Goal: Transaction & Acquisition: Purchase product/service

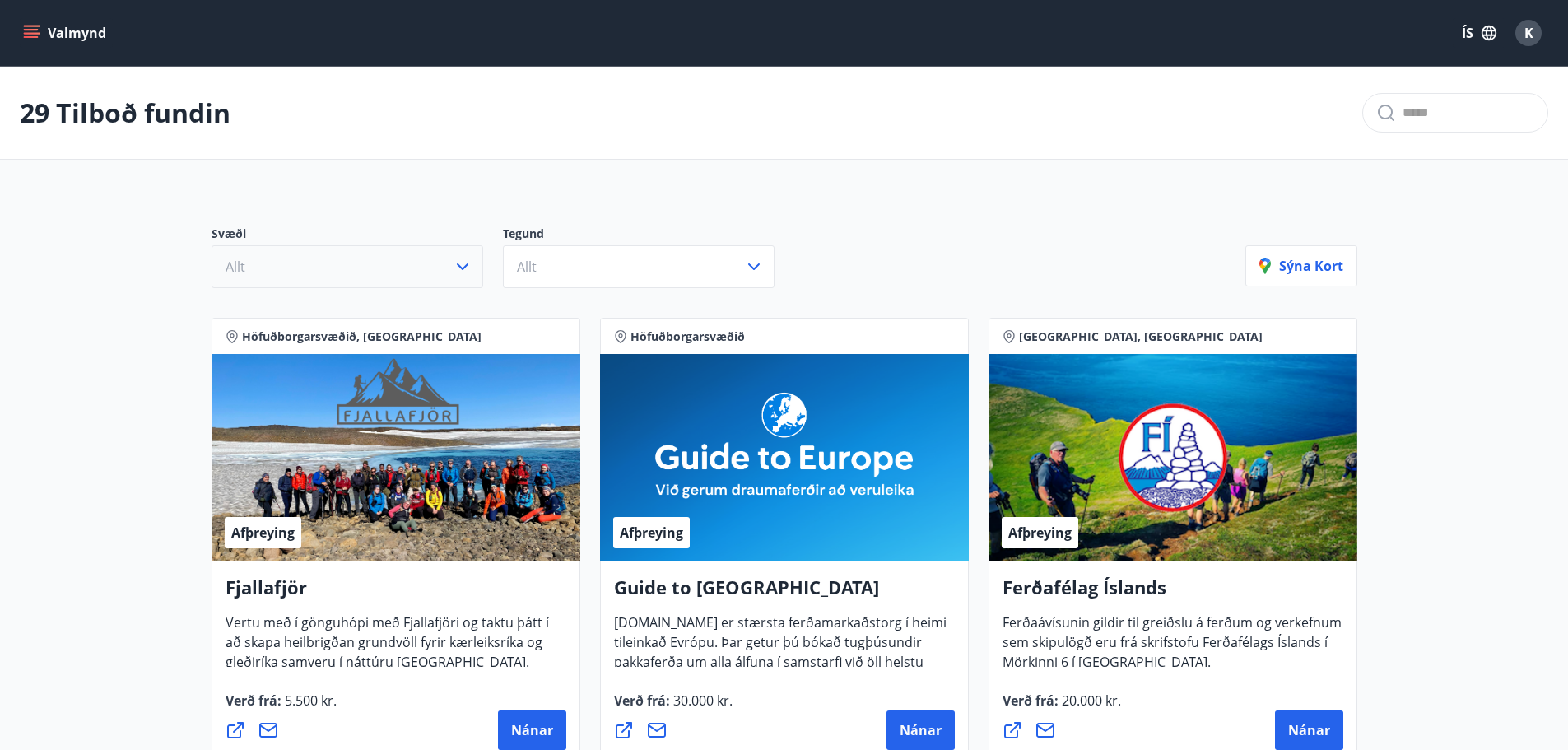
click at [459, 267] on icon "button" at bounding box center [462, 266] width 20 height 20
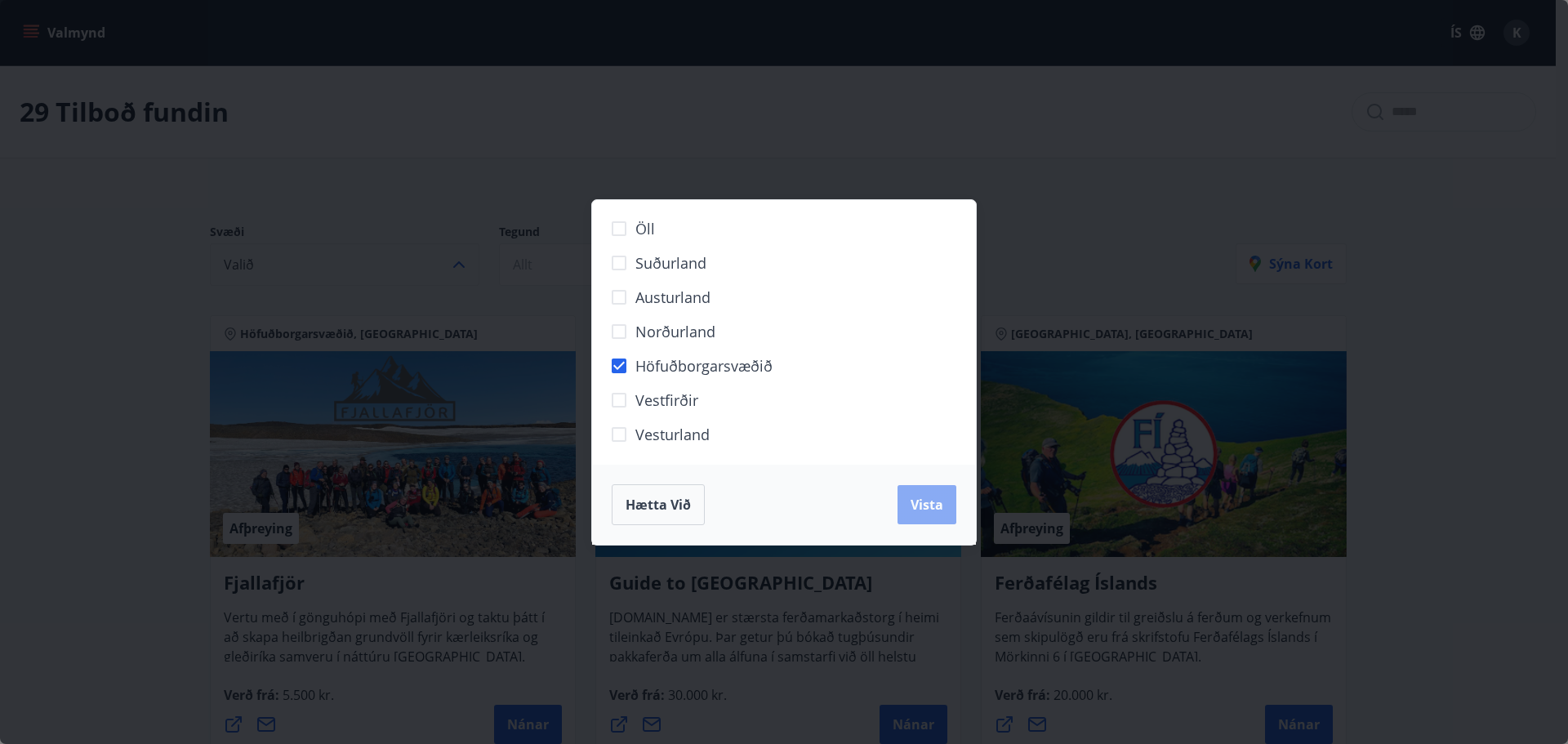
click at [911, 501] on span "Vista" at bounding box center [927, 504] width 32 height 18
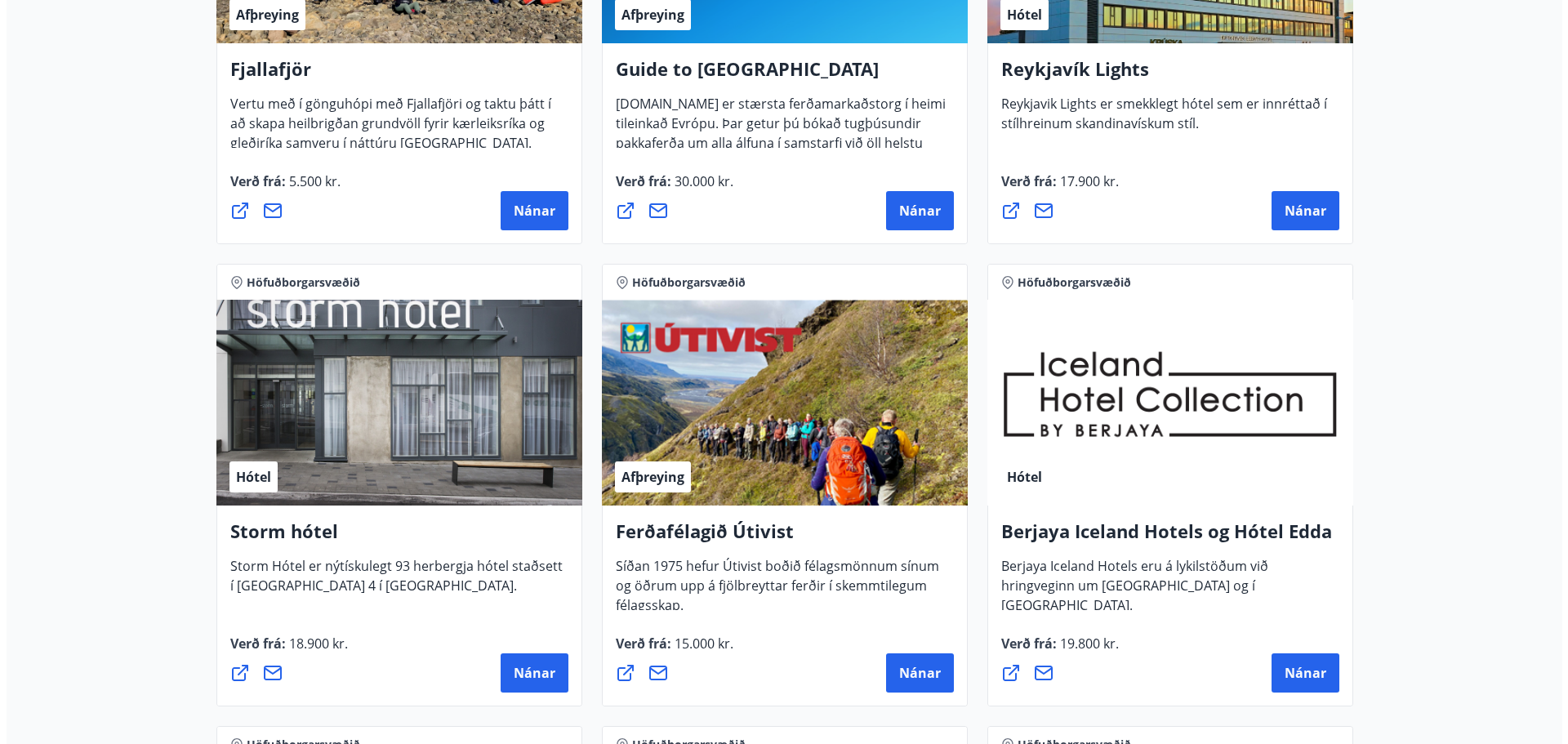
scroll to position [572, 0]
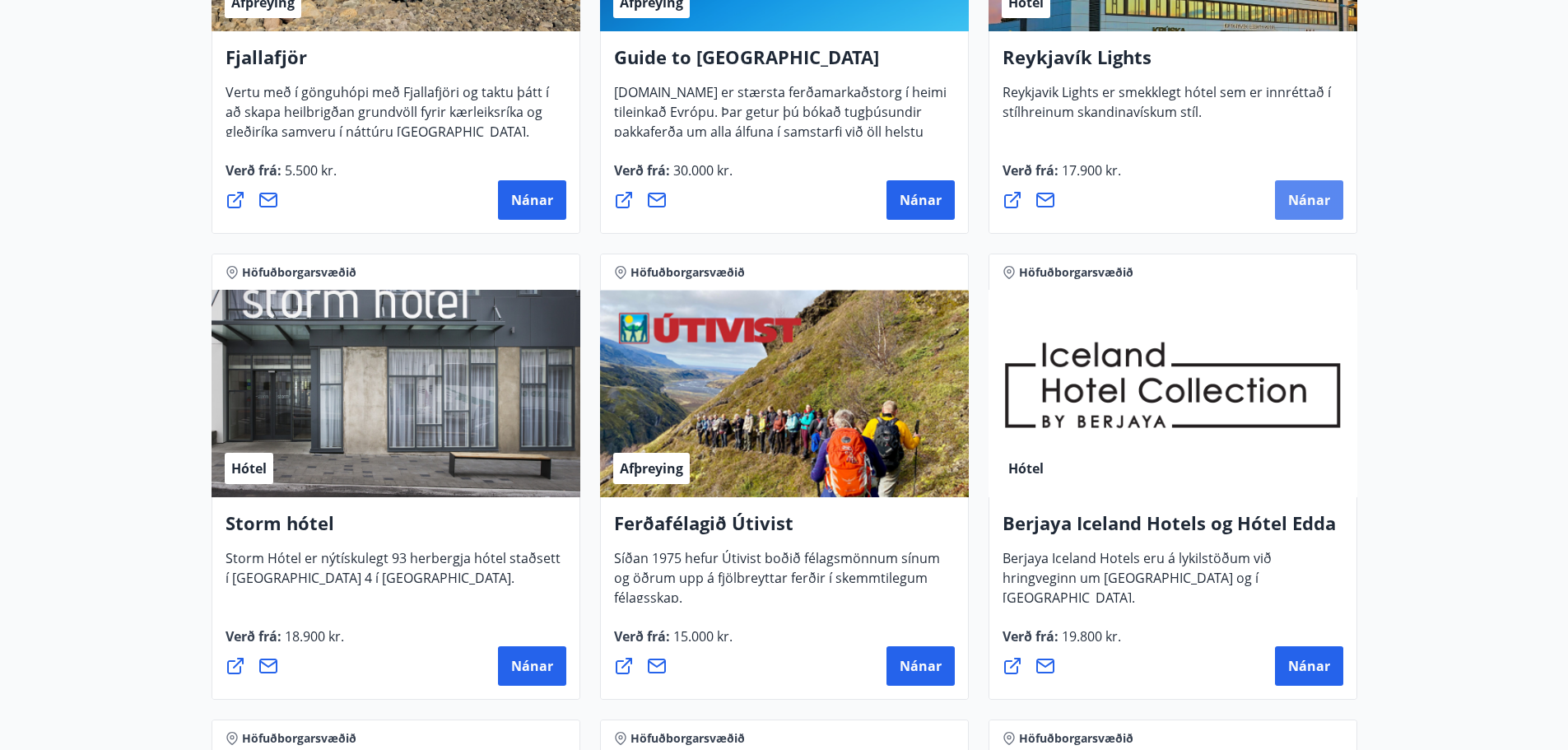
click at [1298, 208] on span "Nánar" at bounding box center [1309, 199] width 42 height 18
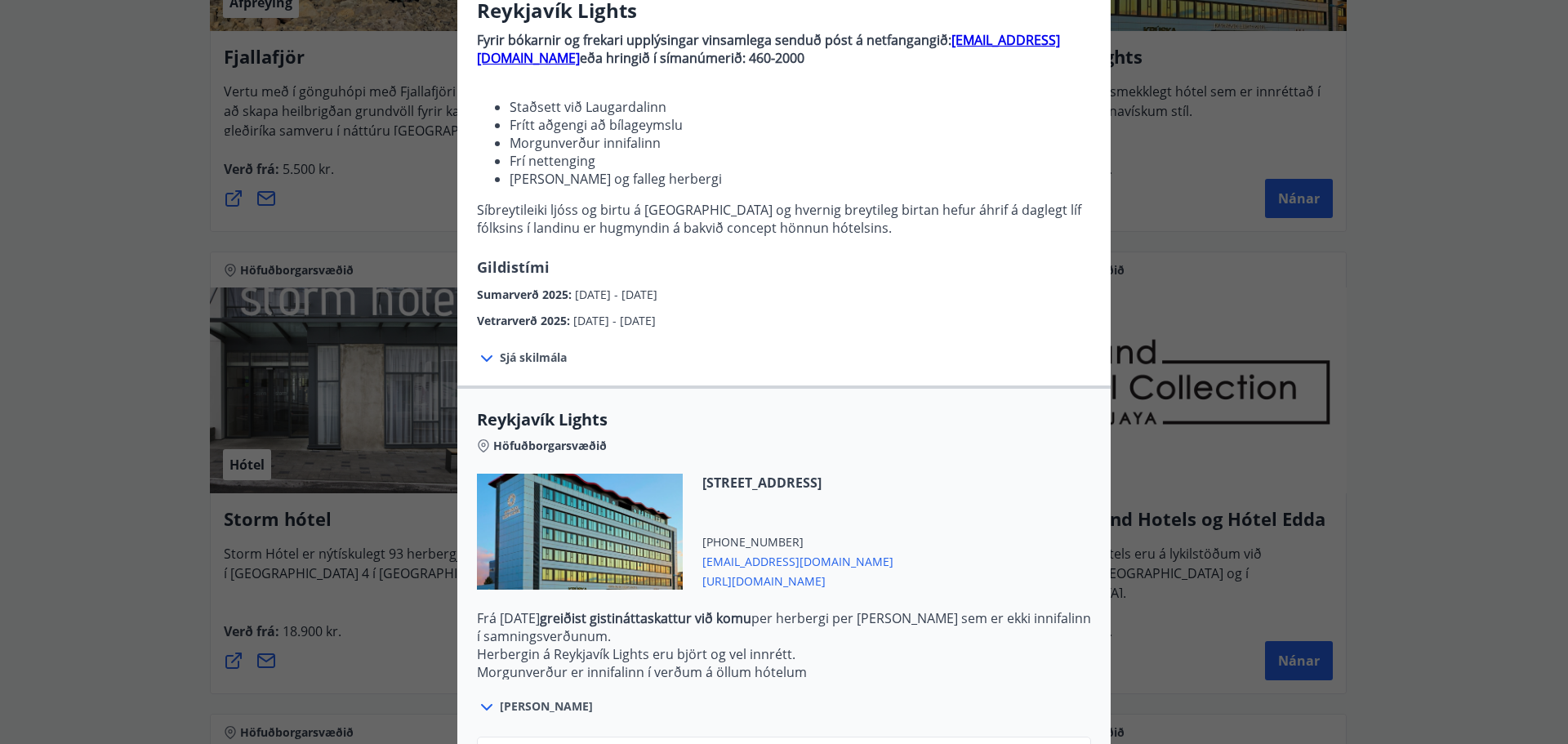
scroll to position [41, 0]
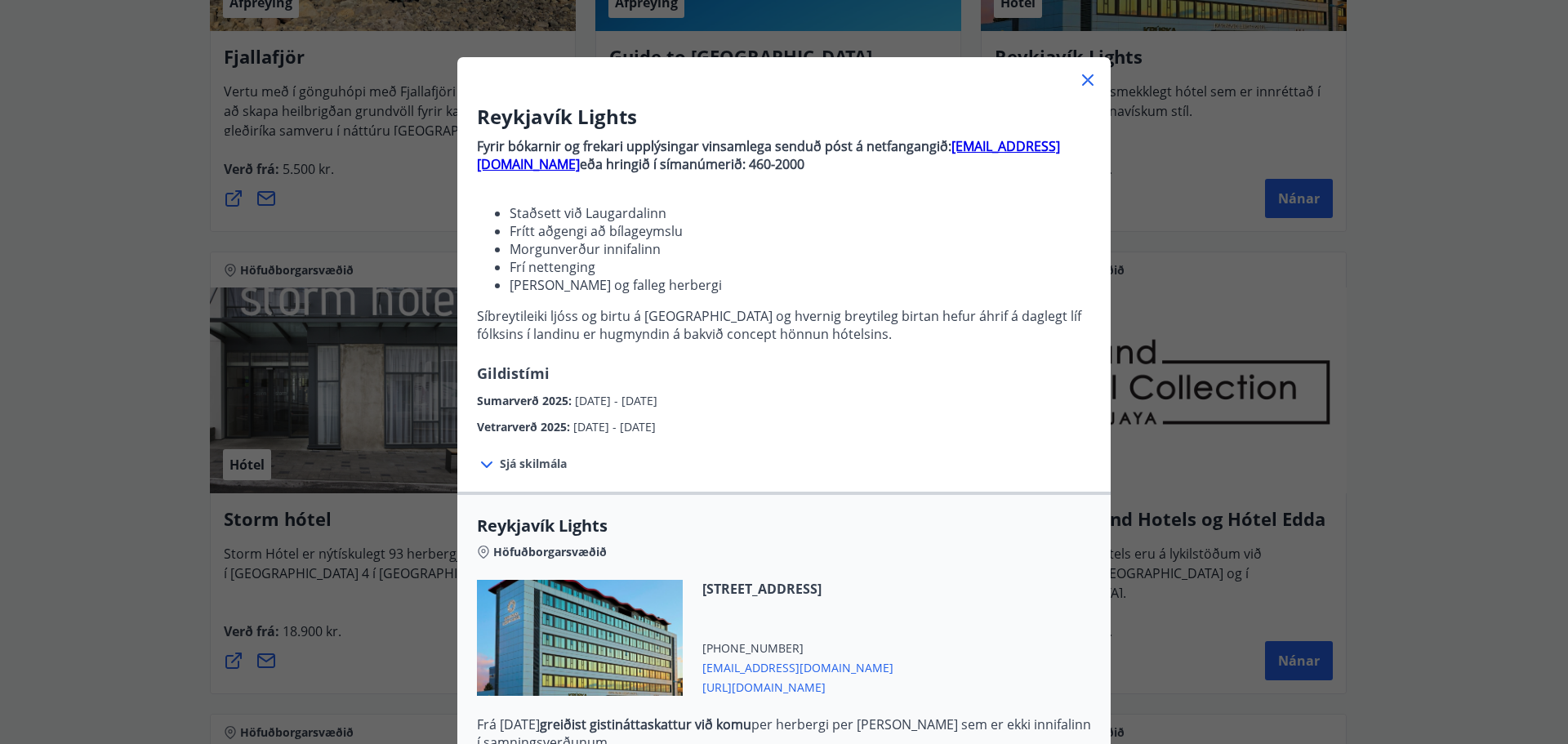
click at [510, 464] on span "Sjá skilmála" at bounding box center [533, 463] width 67 height 16
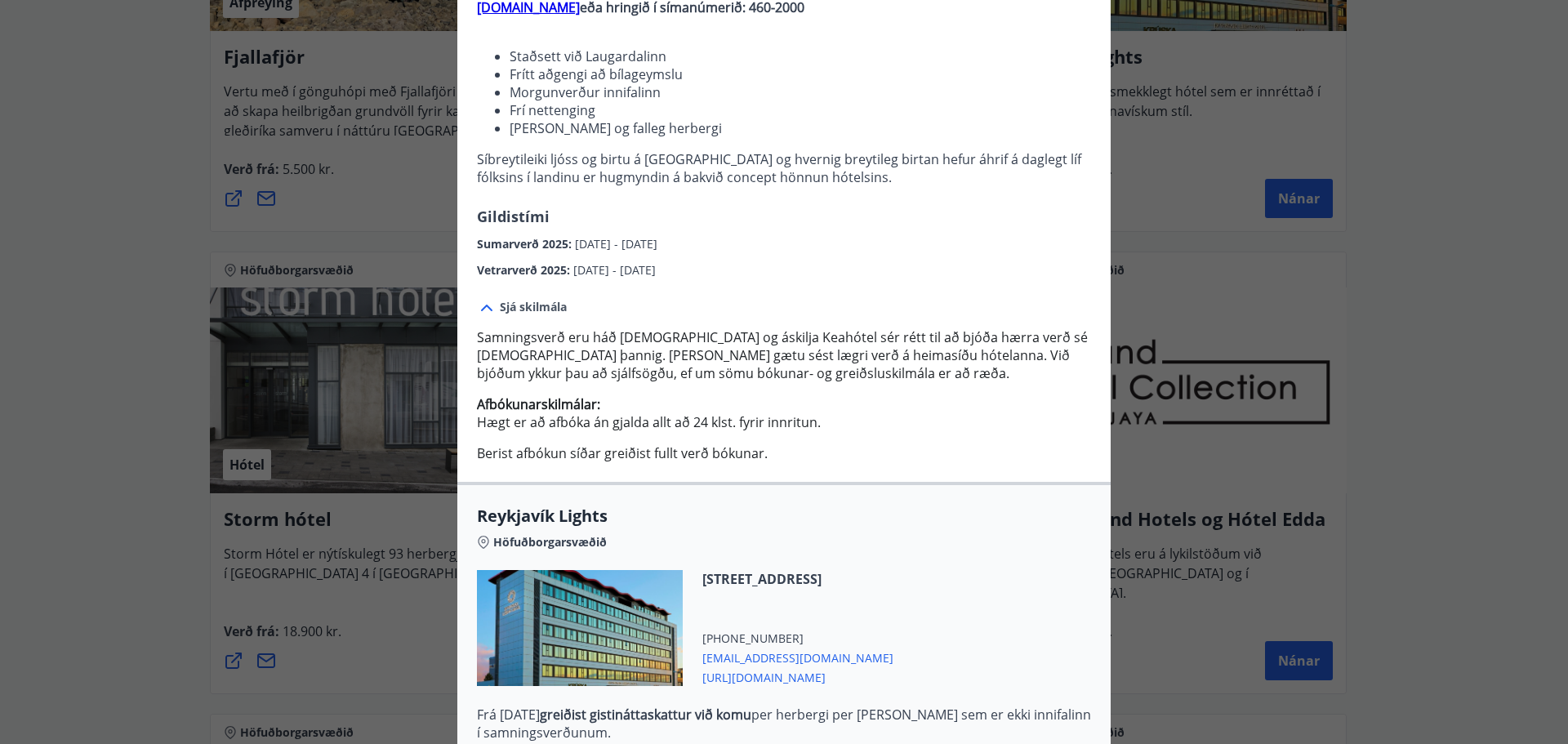
scroll to position [433, 0]
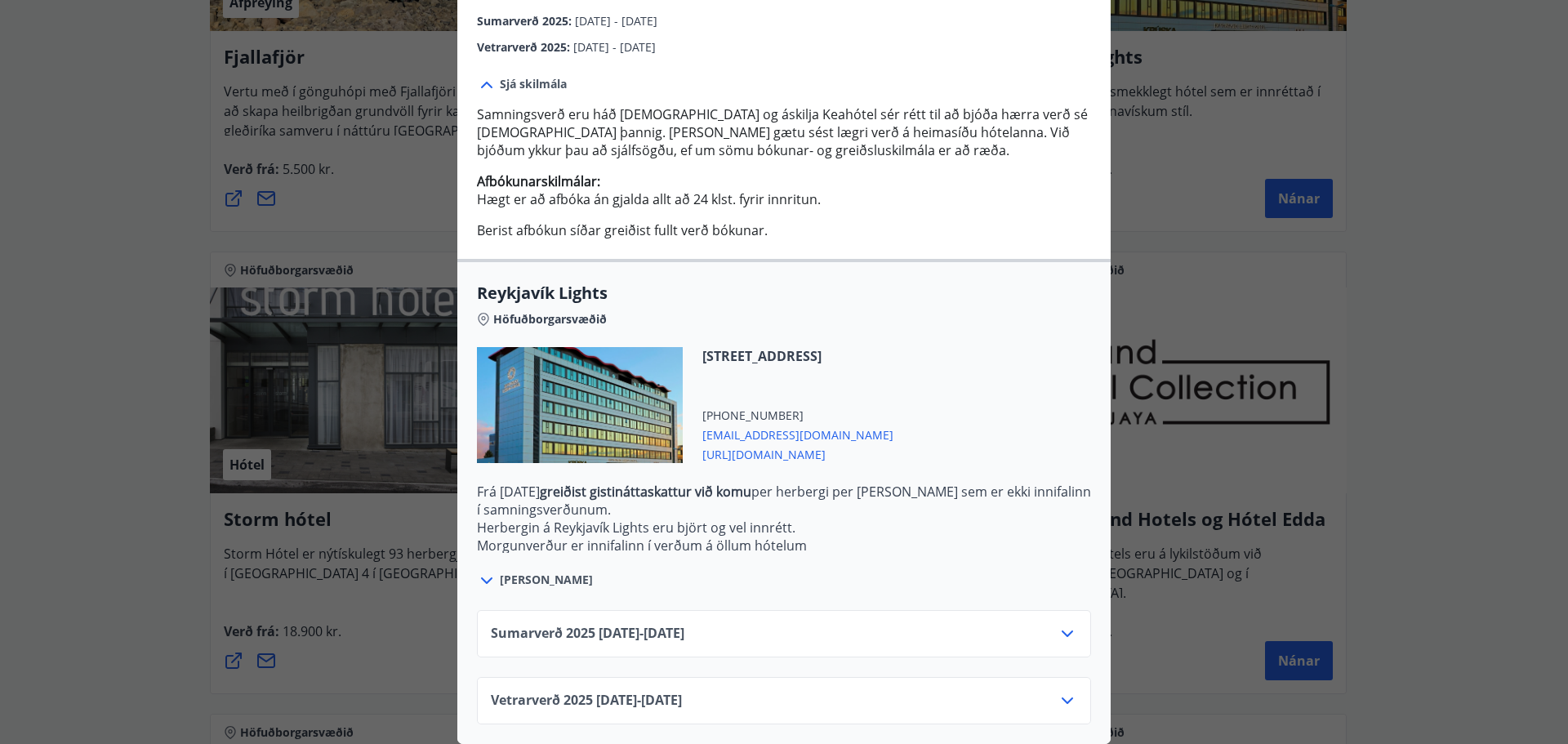
click at [1061, 691] on icon at bounding box center [1067, 700] width 20 height 20
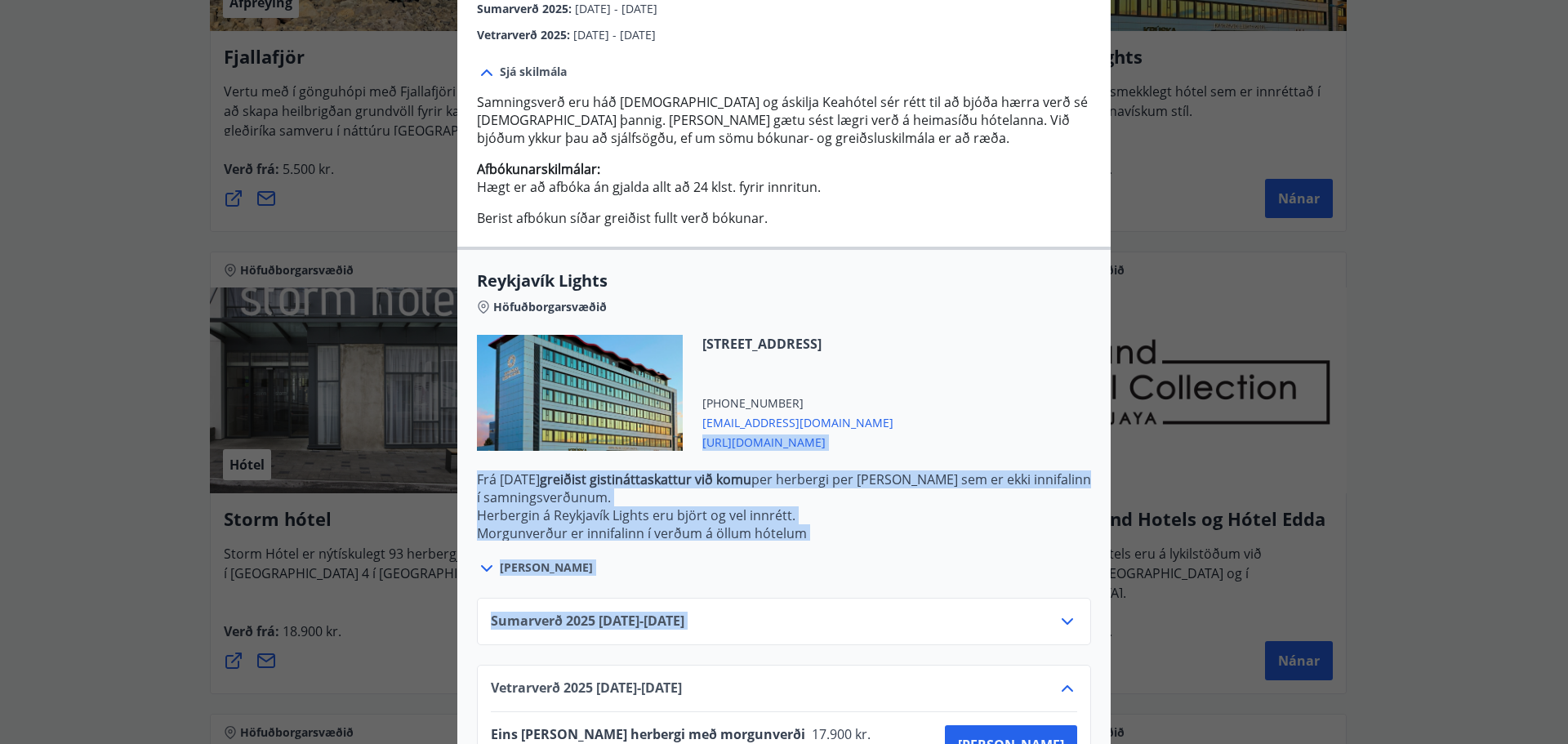
drag, startPoint x: 977, startPoint y: 610, endPoint x: 964, endPoint y: 416, distance: 194.4
click at [964, 416] on div "Reykjavík Lights Höfuðborgarsvæðið [STREET_ADDRESS] [PHONE_NUMBER] [EMAIL_ADDRE…" at bounding box center [784, 556] width 653 height 618
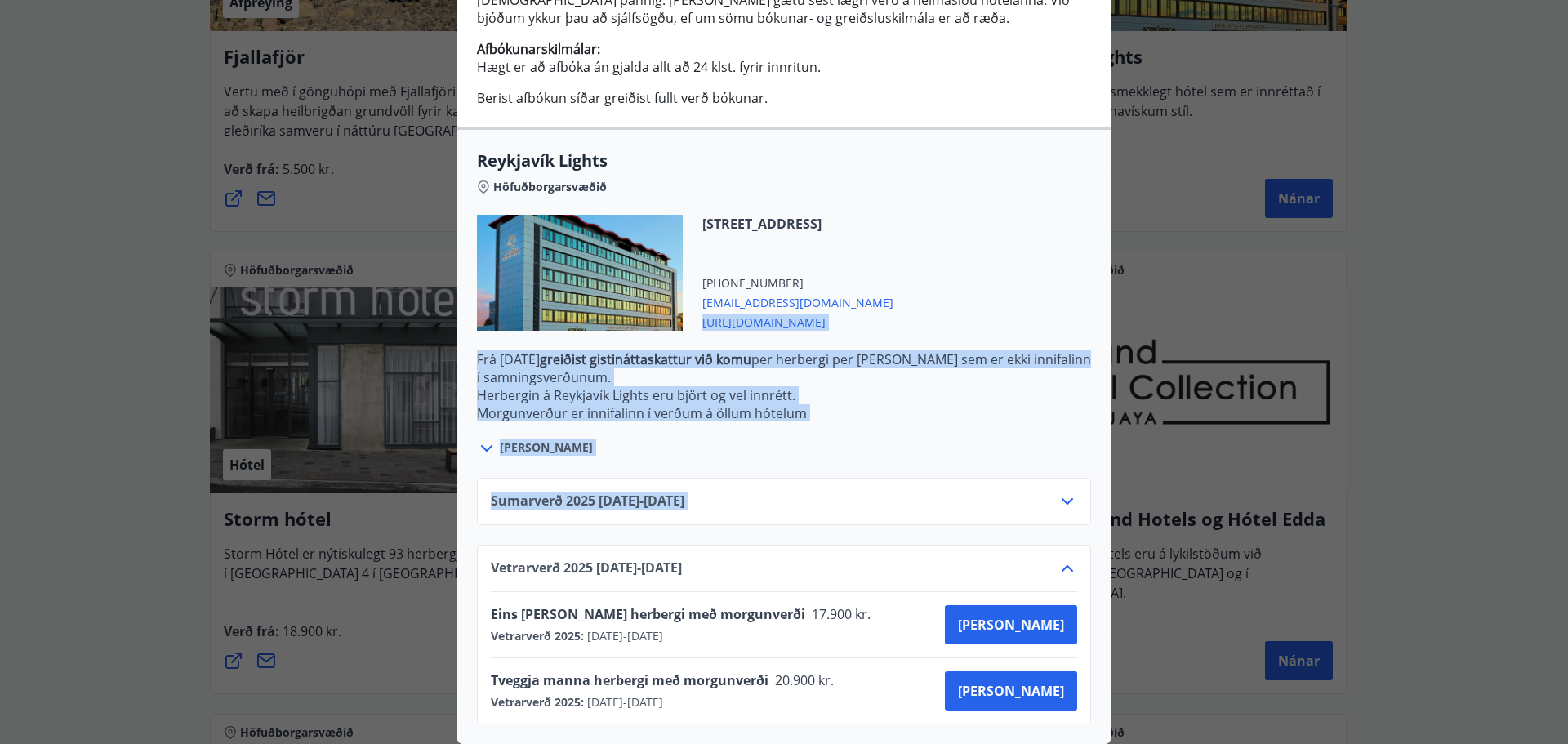
click at [1065, 558] on icon at bounding box center [1067, 568] width 20 height 20
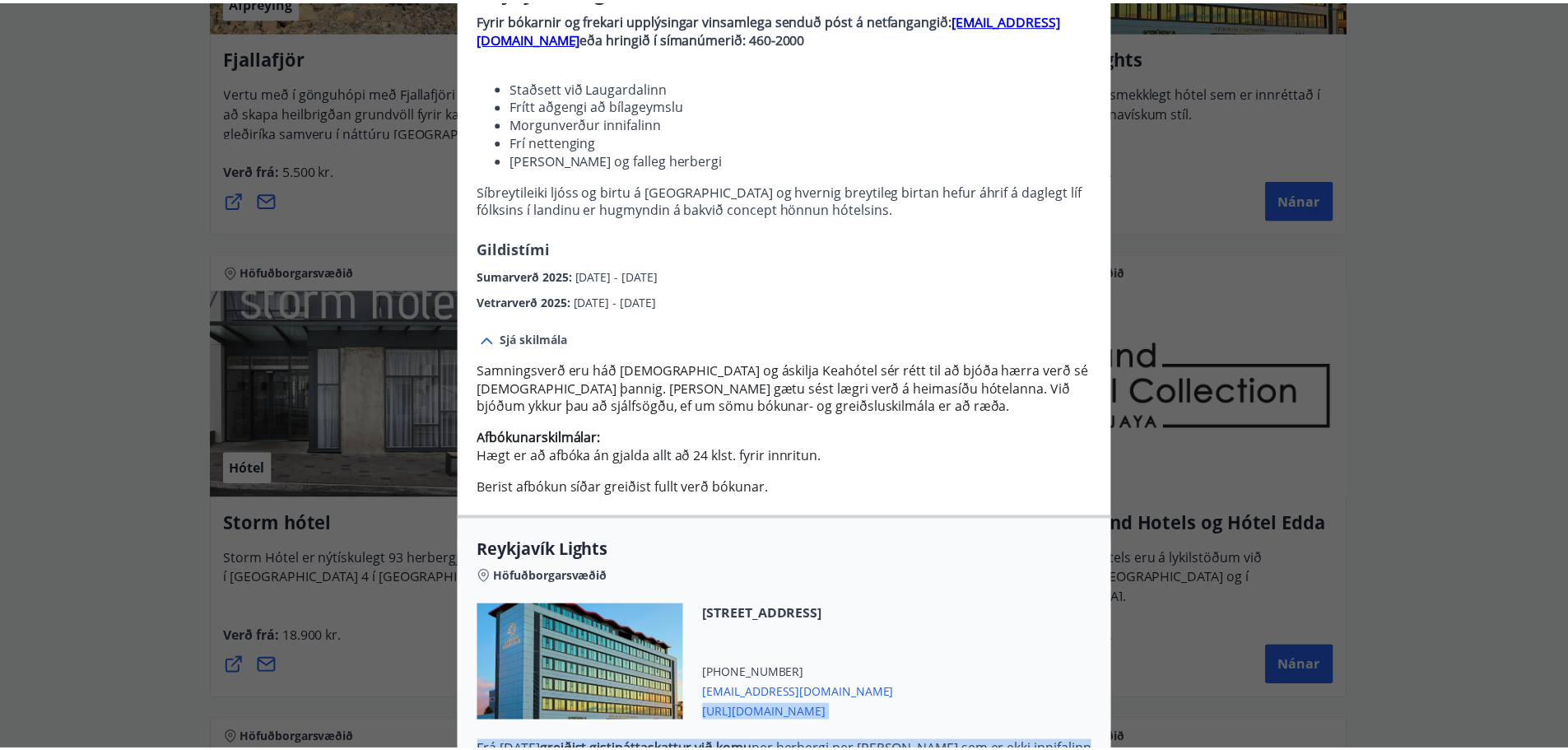
scroll to position [0, 0]
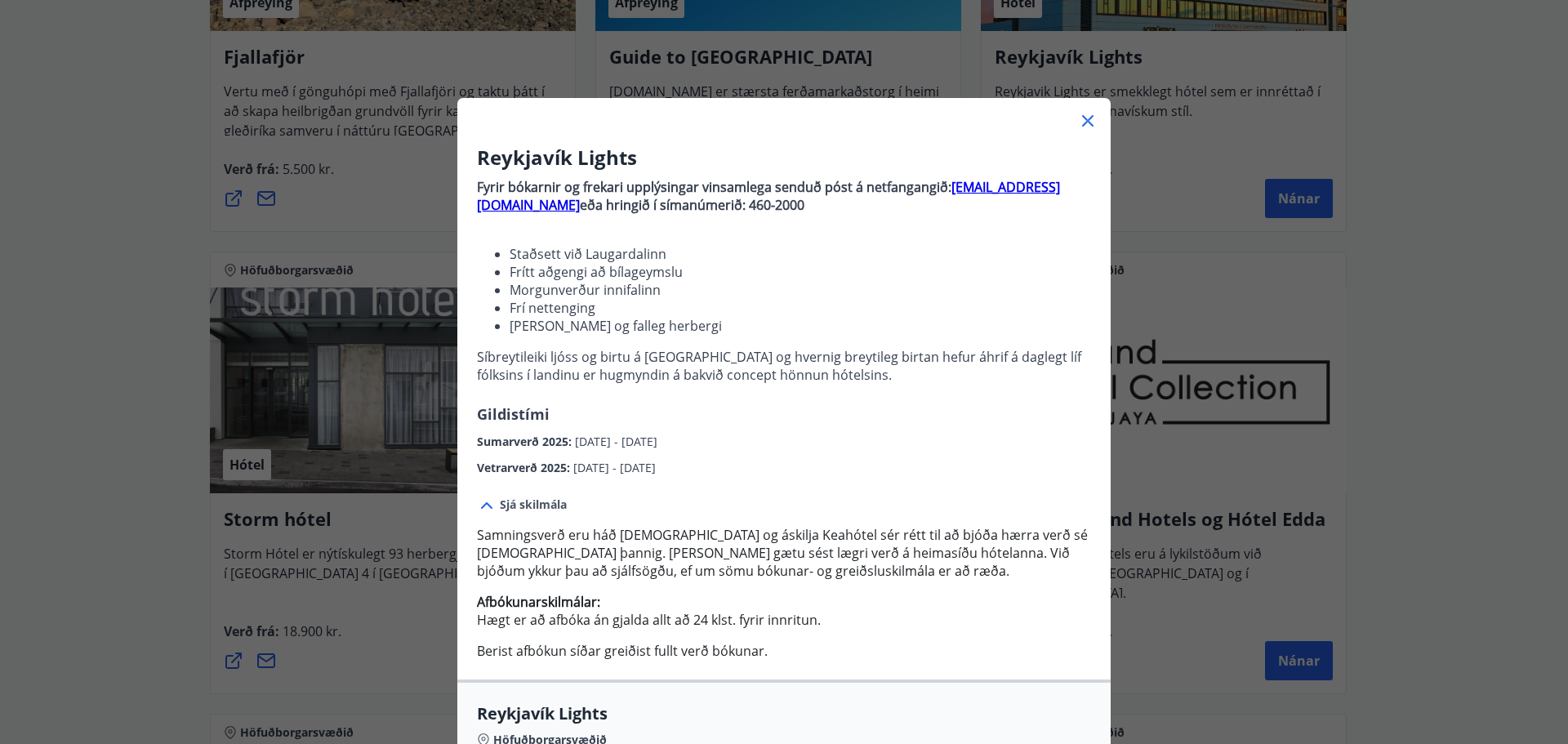
click at [1079, 127] on icon at bounding box center [1087, 120] width 20 height 20
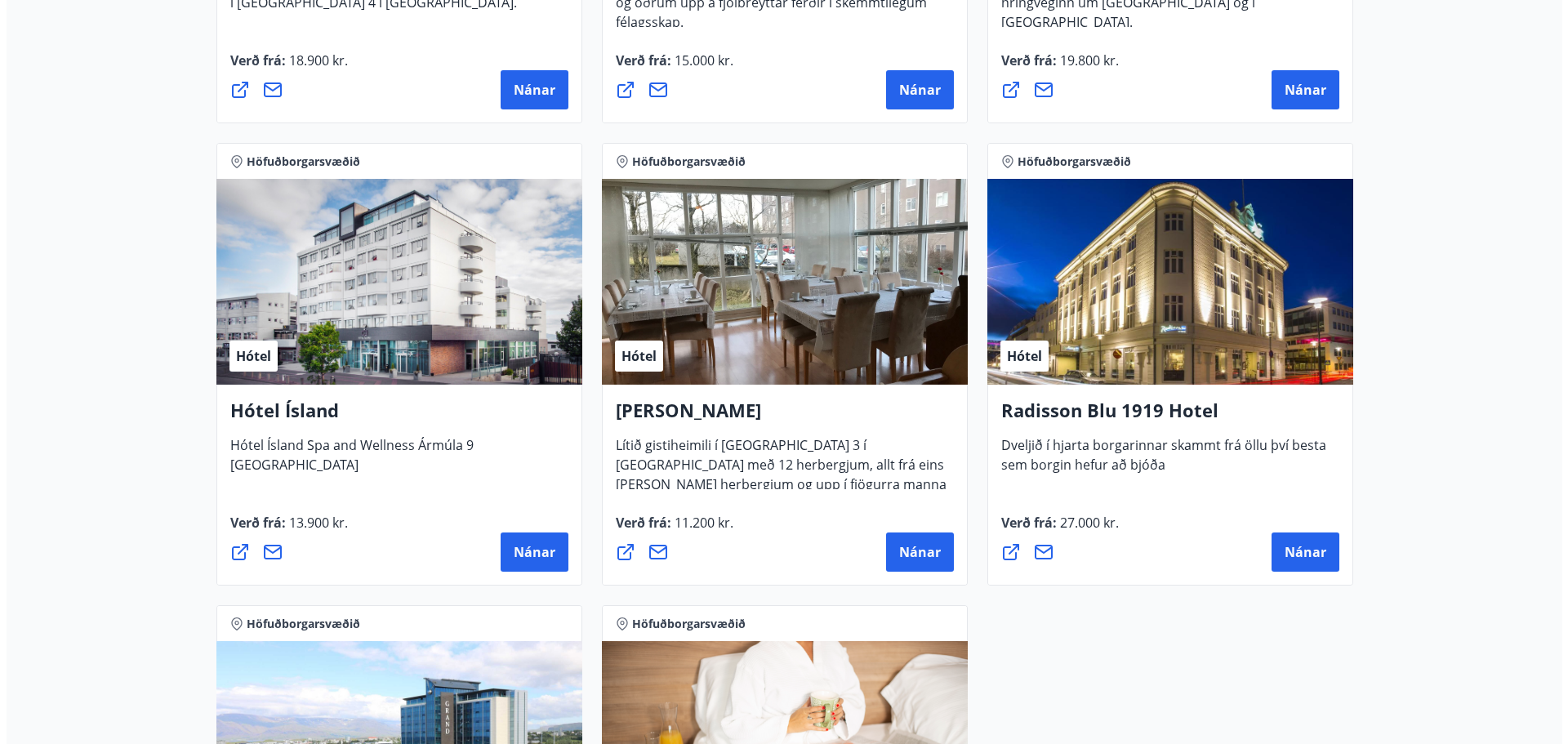
scroll to position [1143, 0]
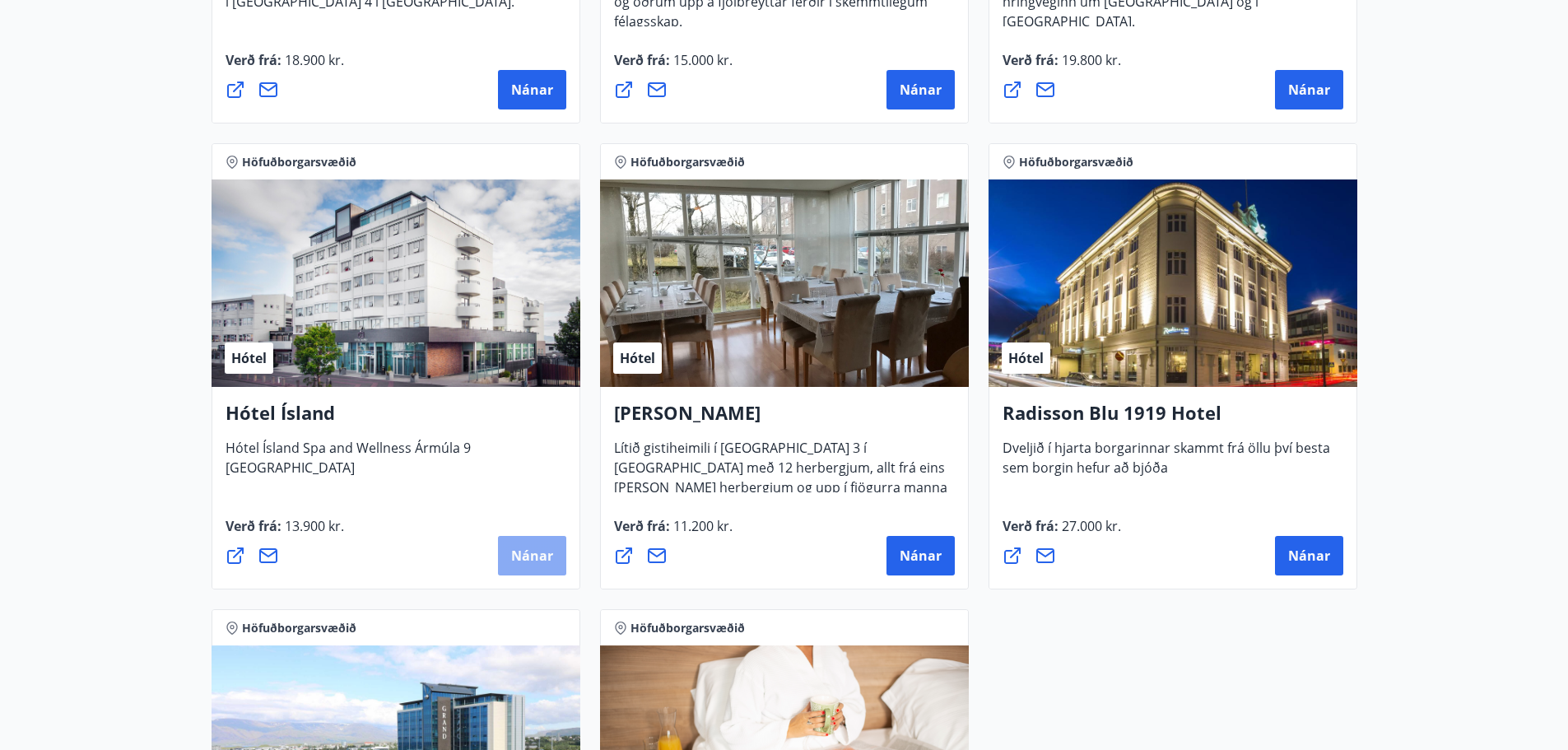
click at [526, 558] on span "Nánar" at bounding box center [532, 555] width 42 height 18
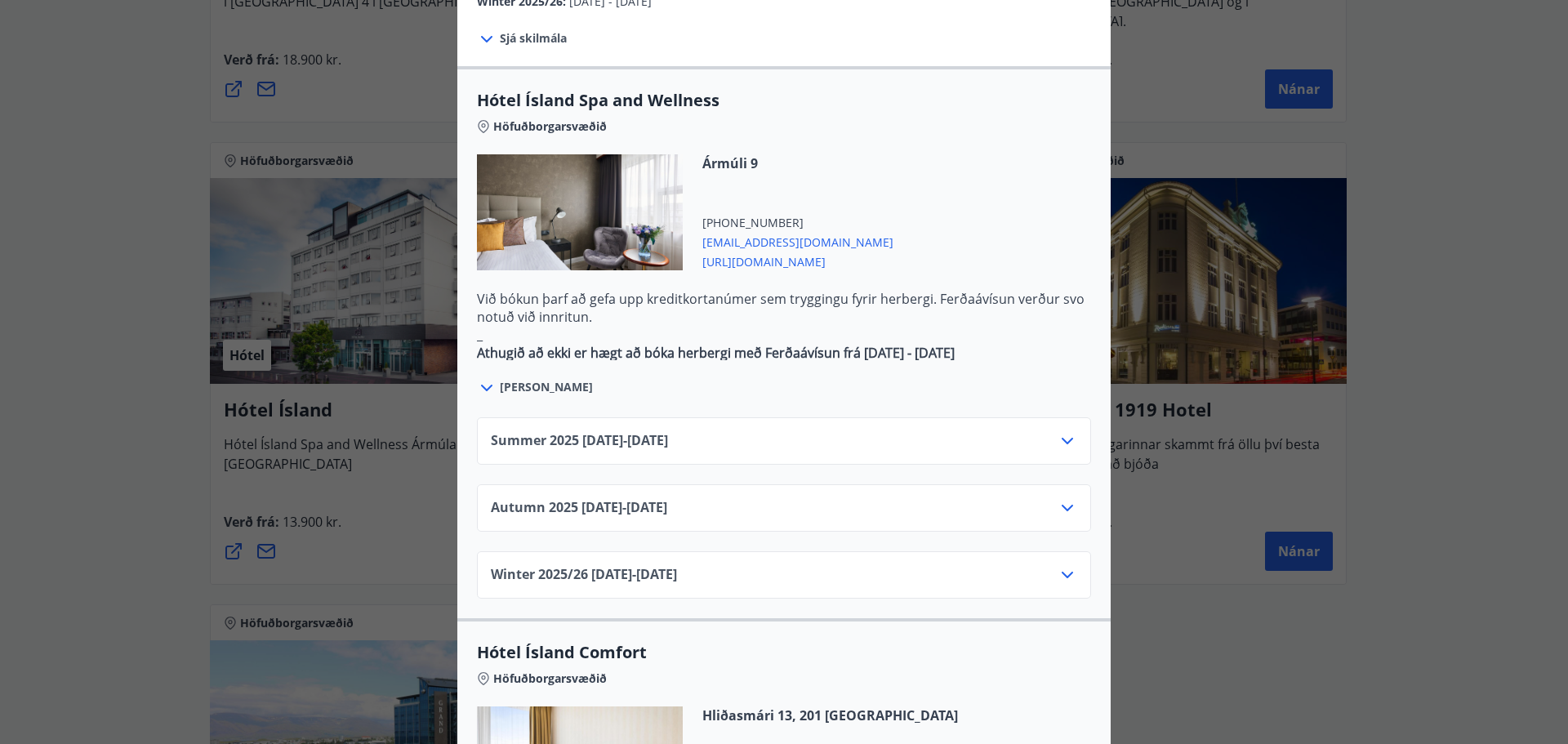
scroll to position [898, 0]
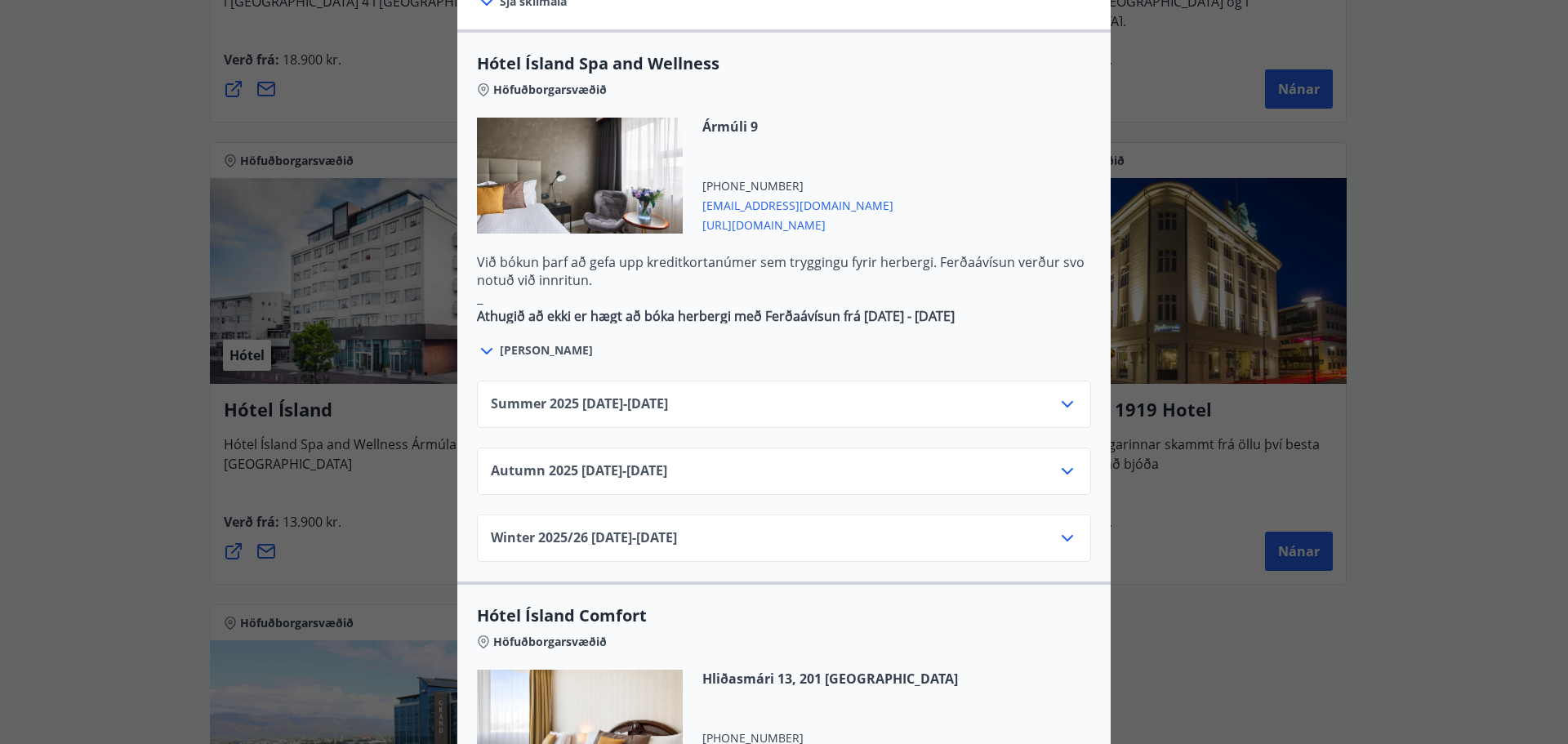
click at [1061, 529] on icon at bounding box center [1067, 538] width 20 height 20
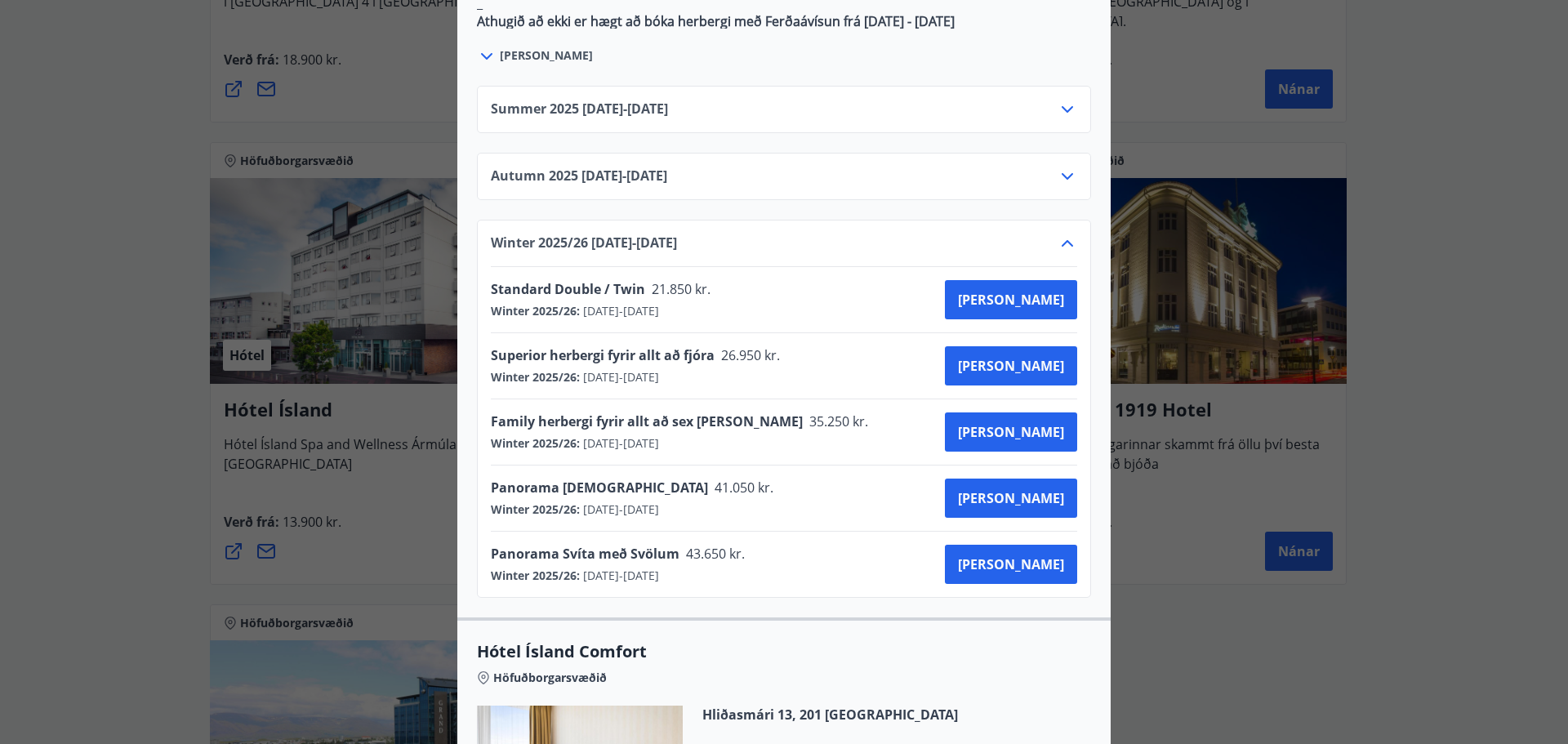
scroll to position [1225, 0]
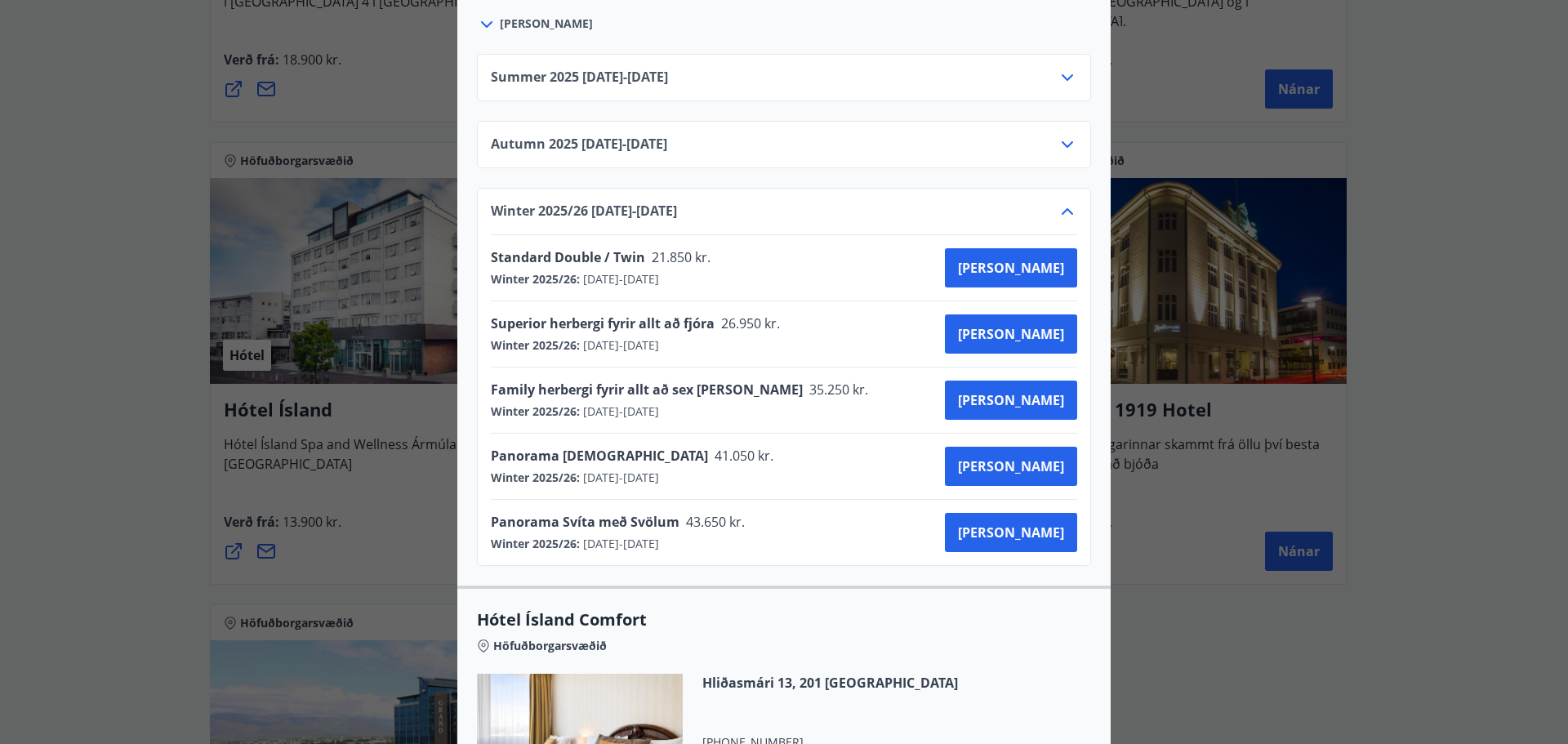
click at [1061, 208] on icon at bounding box center [1067, 211] width 11 height 7
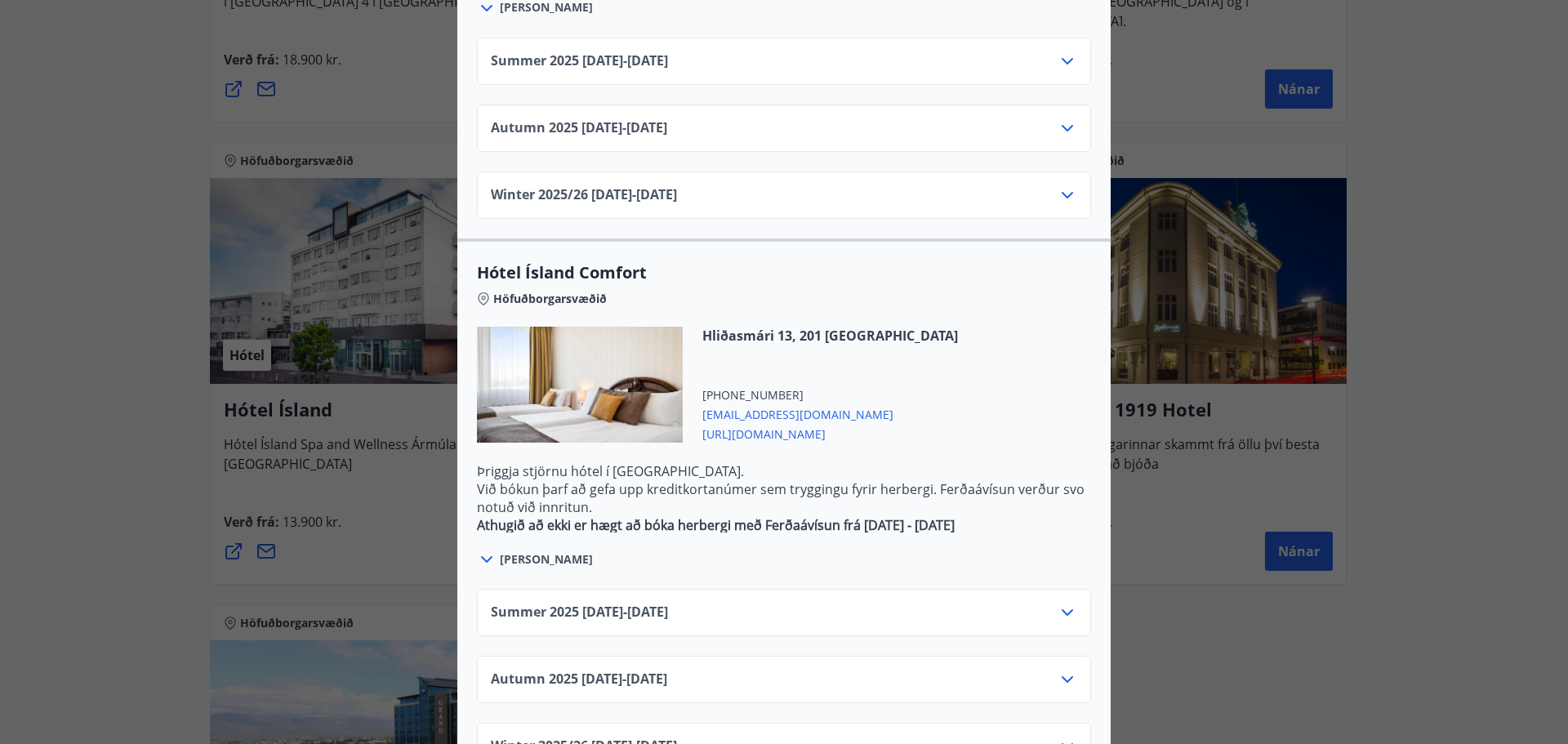
scroll to position [1245, 0]
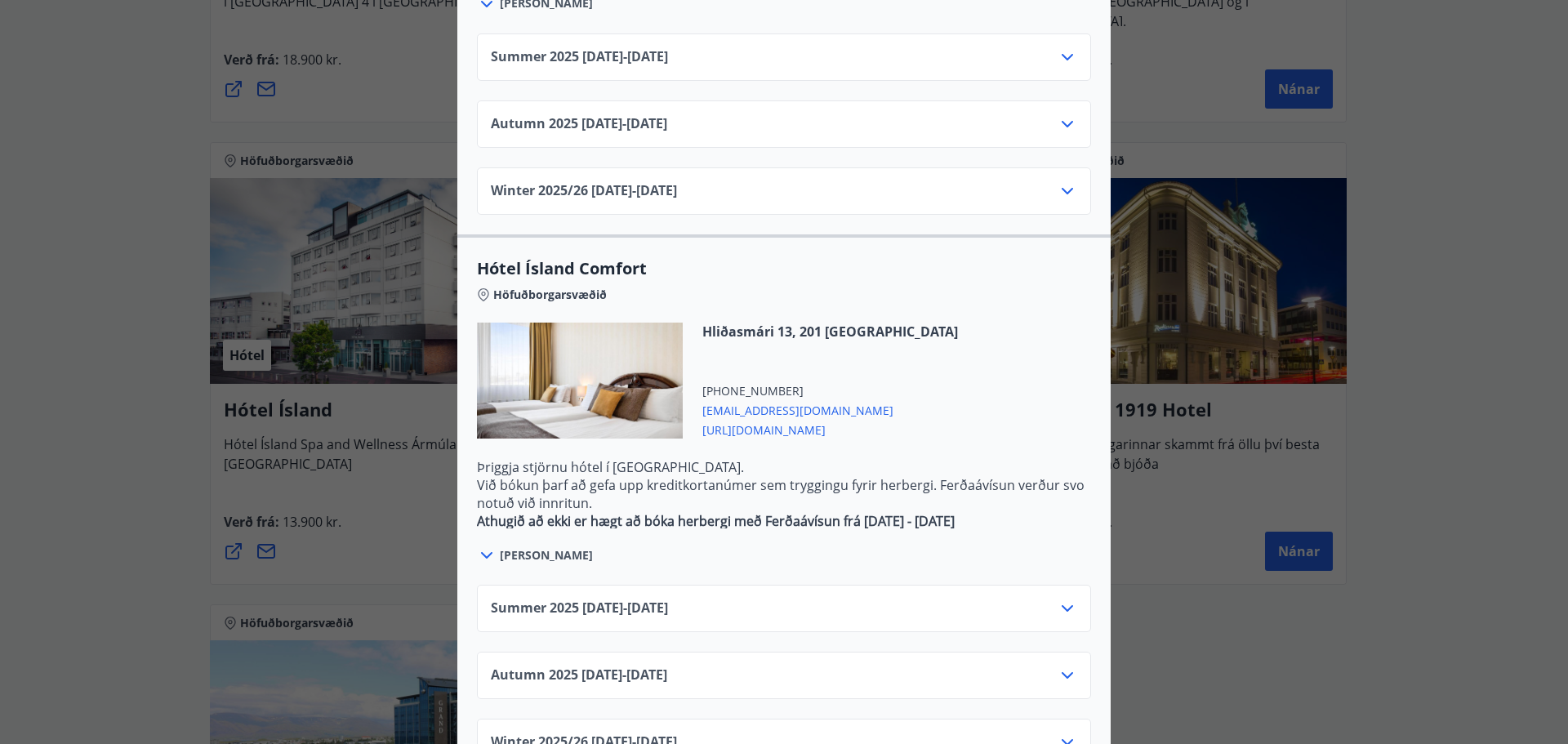
click at [1060, 732] on icon at bounding box center [1067, 741] width 20 height 20
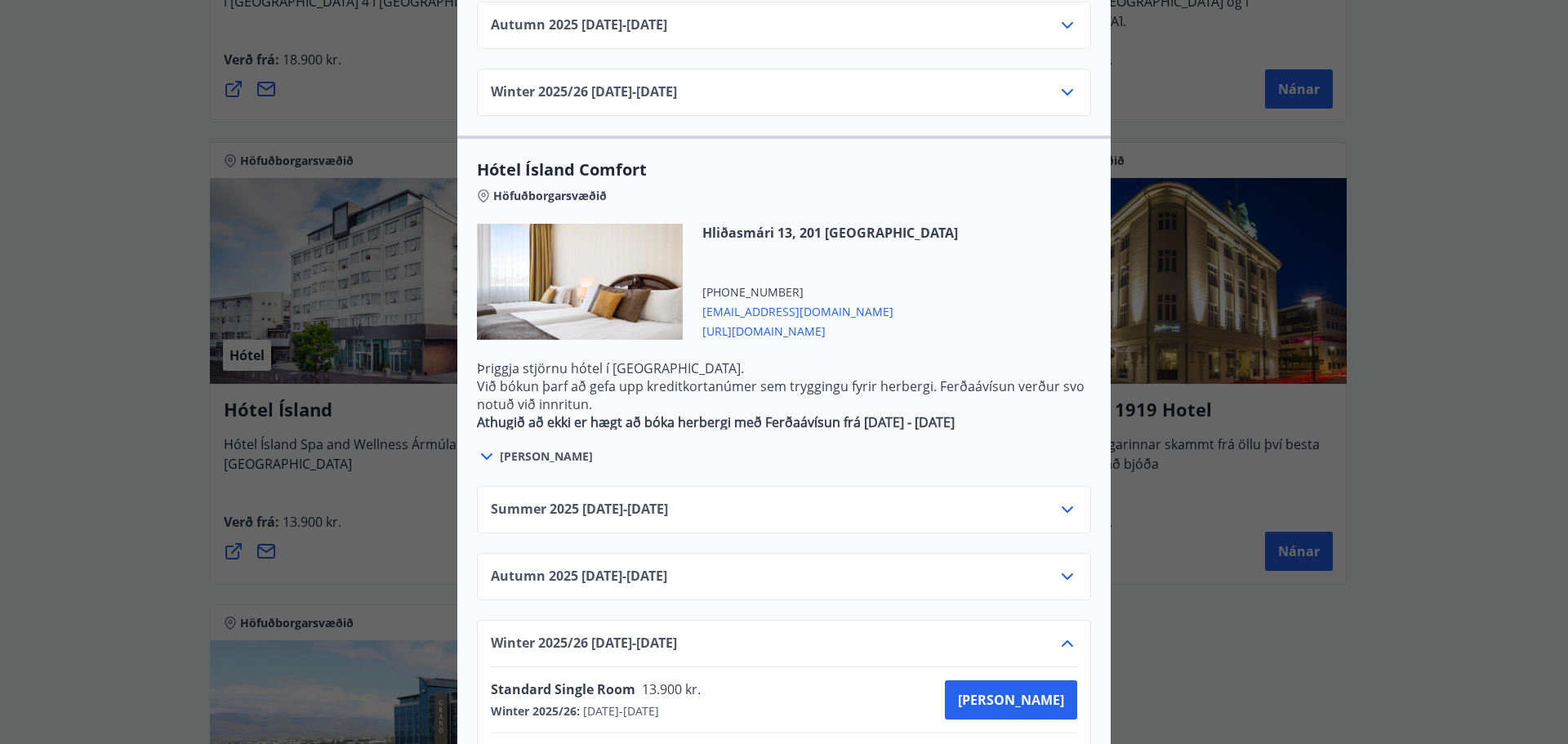
scroll to position [1444, 0]
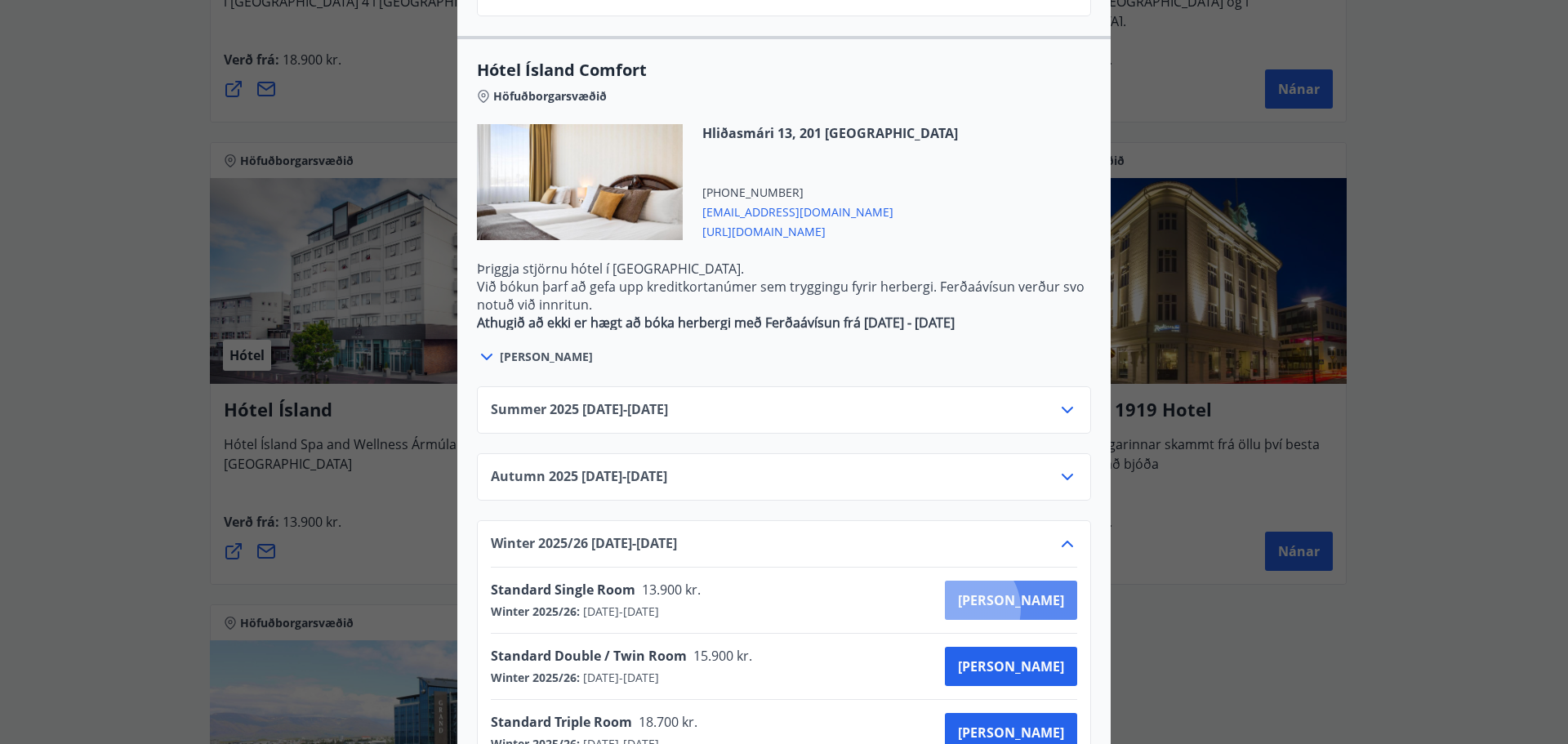
click at [1020, 591] on span "[PERSON_NAME]" at bounding box center [1011, 600] width 106 height 18
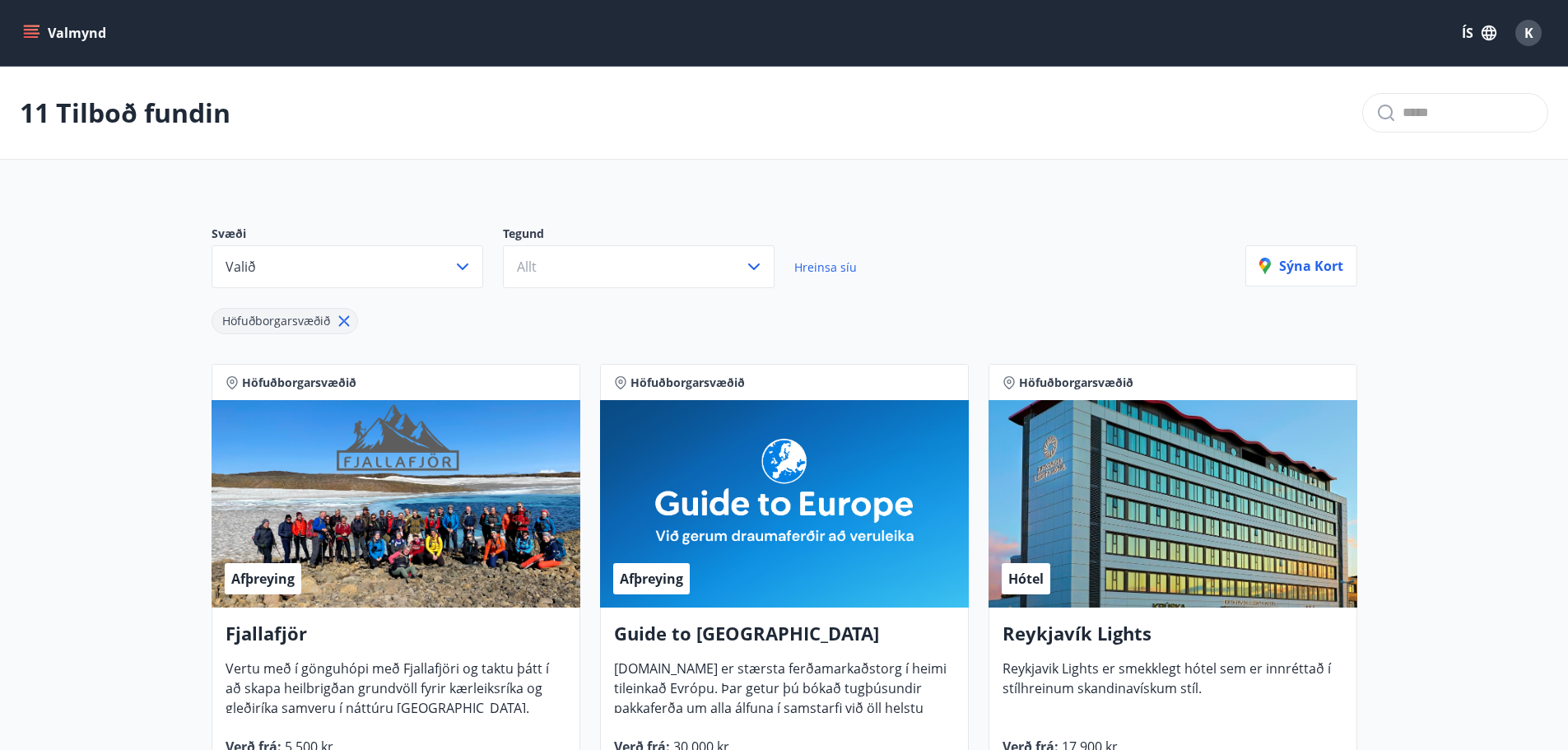
click at [1525, 30] on span "K" at bounding box center [1529, 32] width 9 height 18
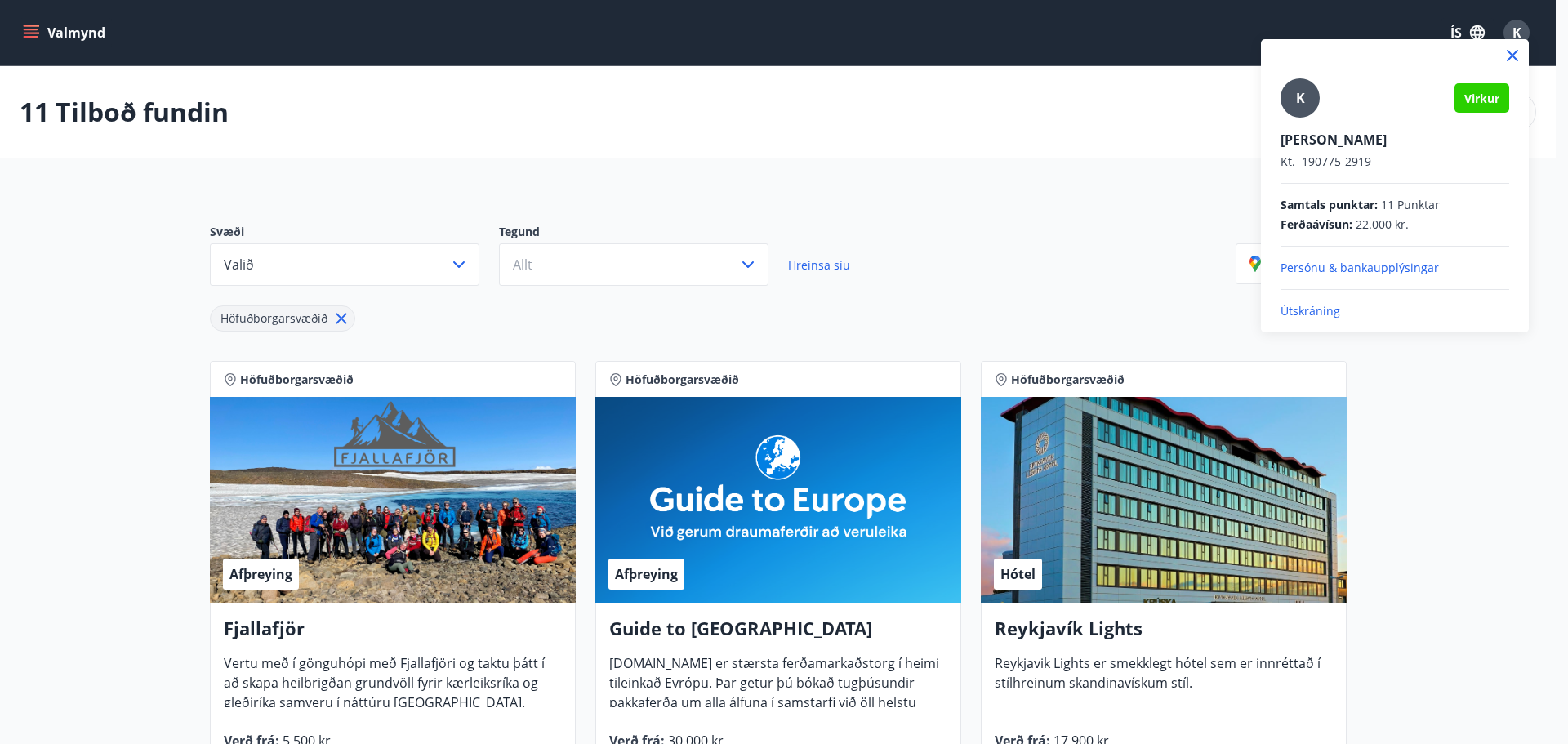
click at [1302, 310] on p "Útskráning" at bounding box center [1394, 310] width 228 height 16
